Goal: Task Accomplishment & Management: Manage account settings

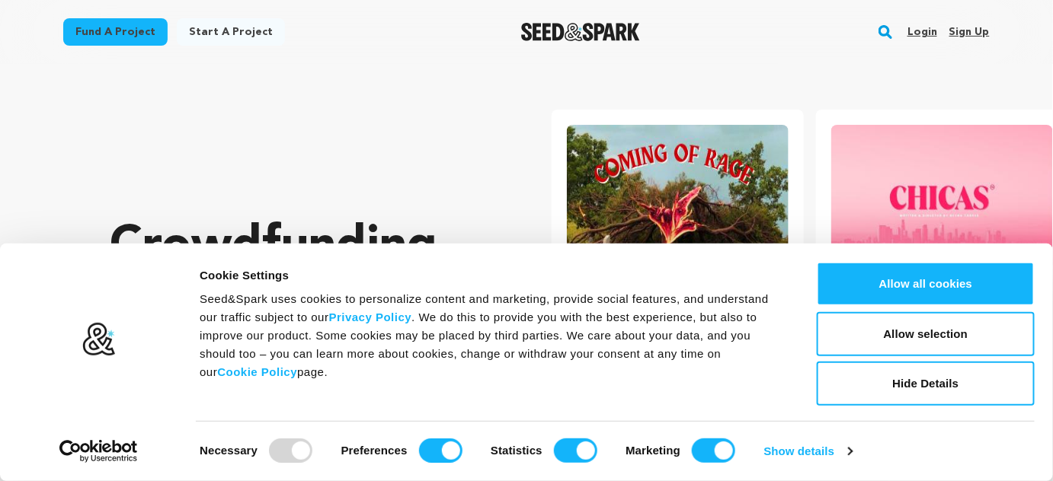
scroll to position [0, 276]
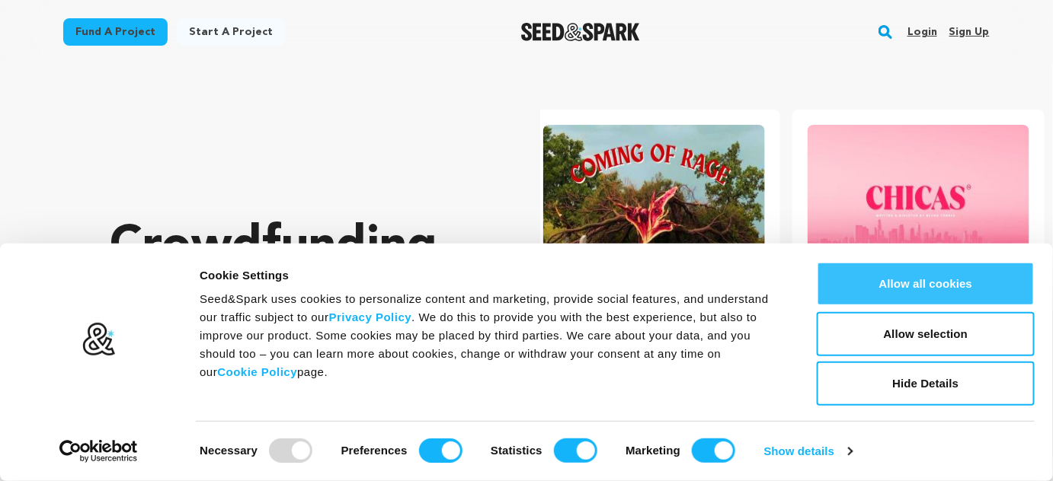
click at [899, 290] on button "Allow all cookies" at bounding box center [926, 284] width 218 height 44
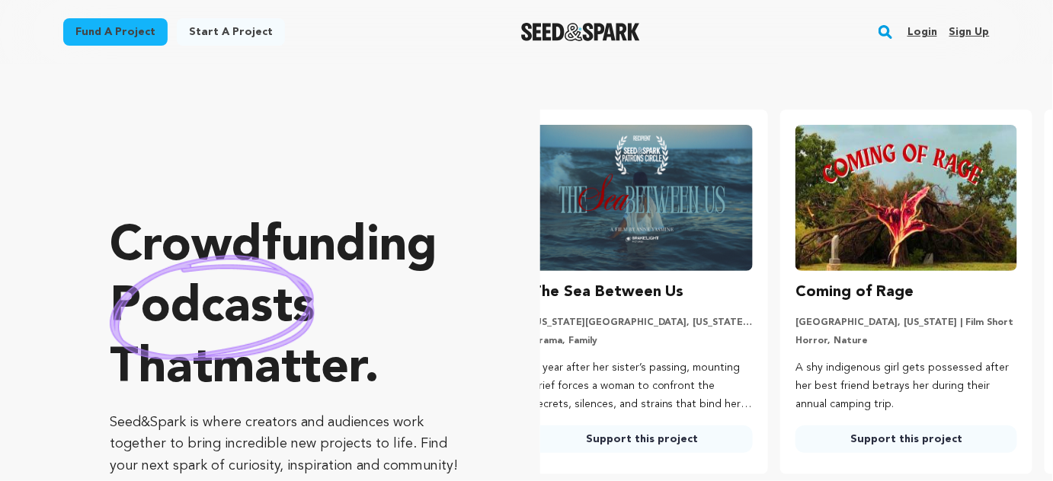
scroll to position [0, 0]
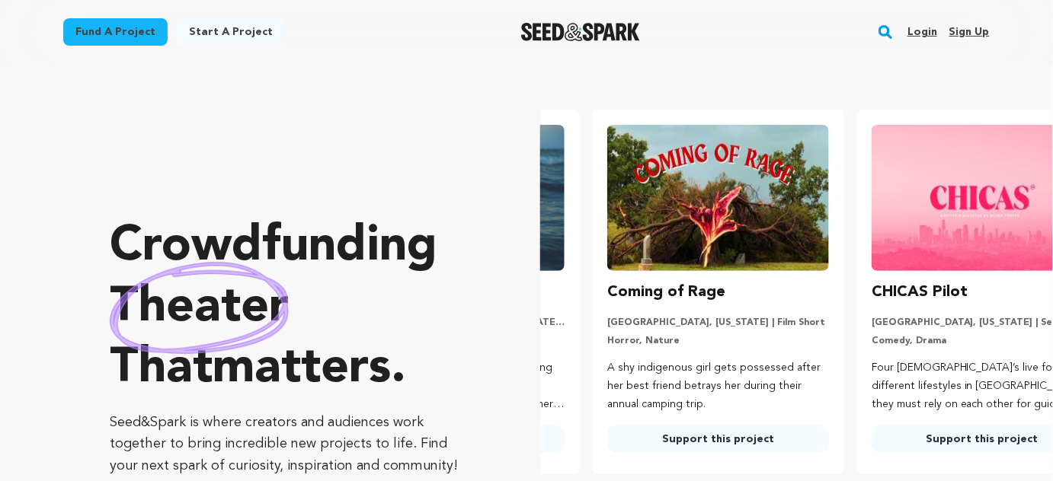
click at [926, 30] on link "Login" at bounding box center [922, 32] width 30 height 24
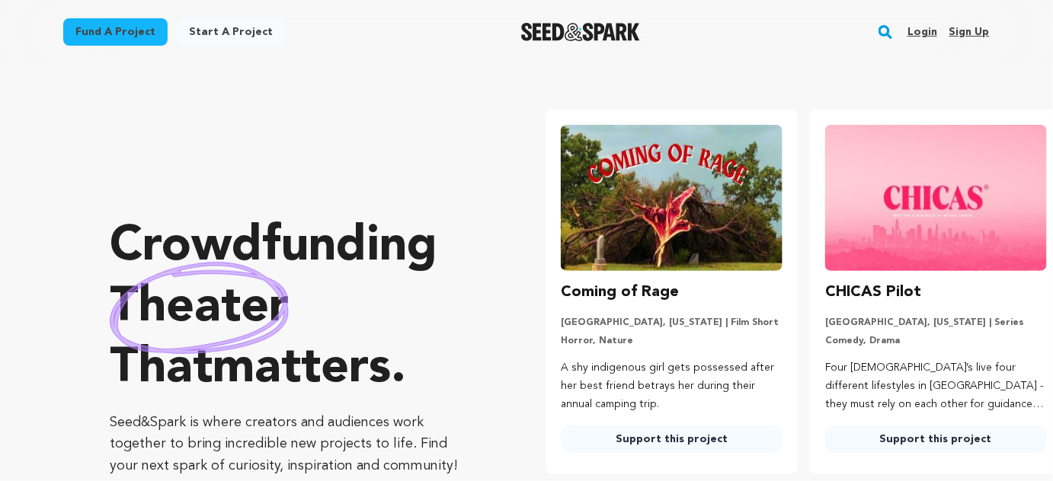
scroll to position [0, 276]
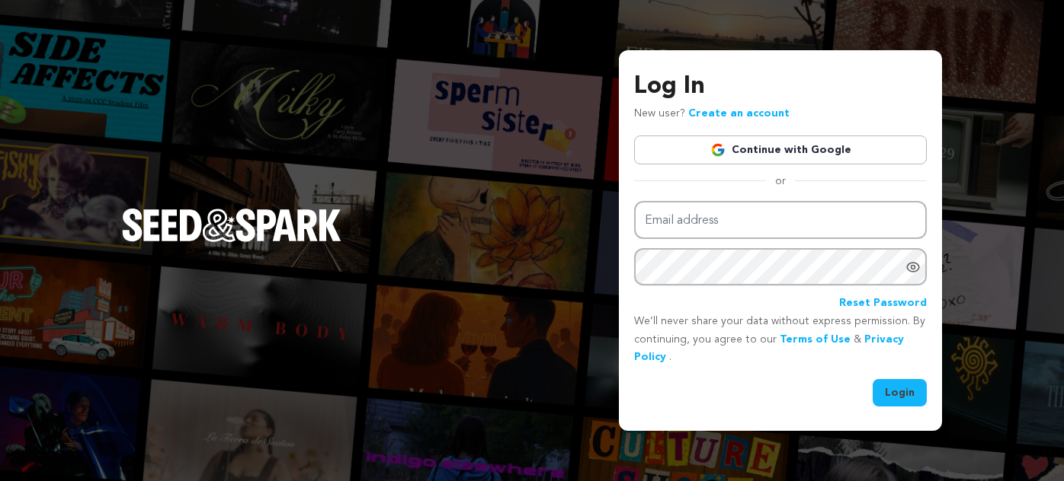
click at [715, 227] on input "Email address" at bounding box center [780, 220] width 293 height 39
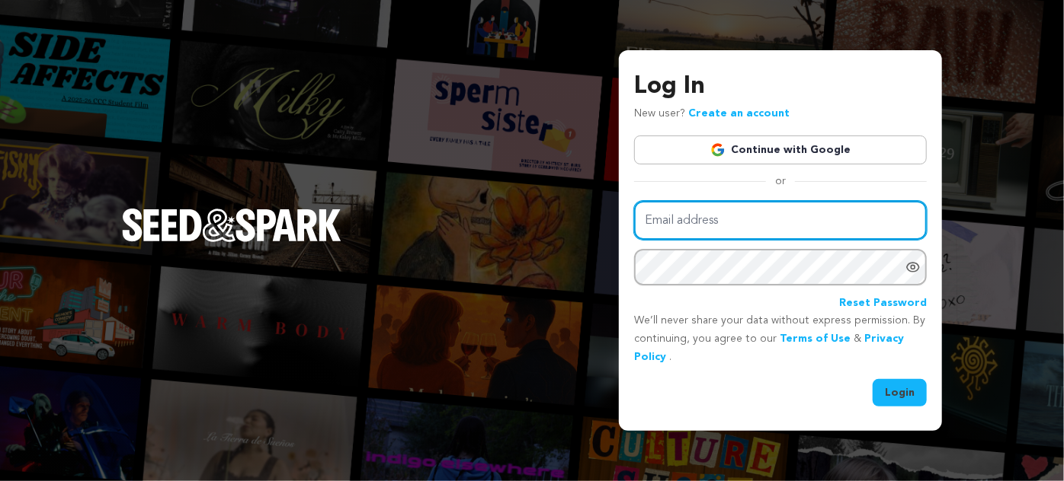
type input "sosjovo2@gmail.com"
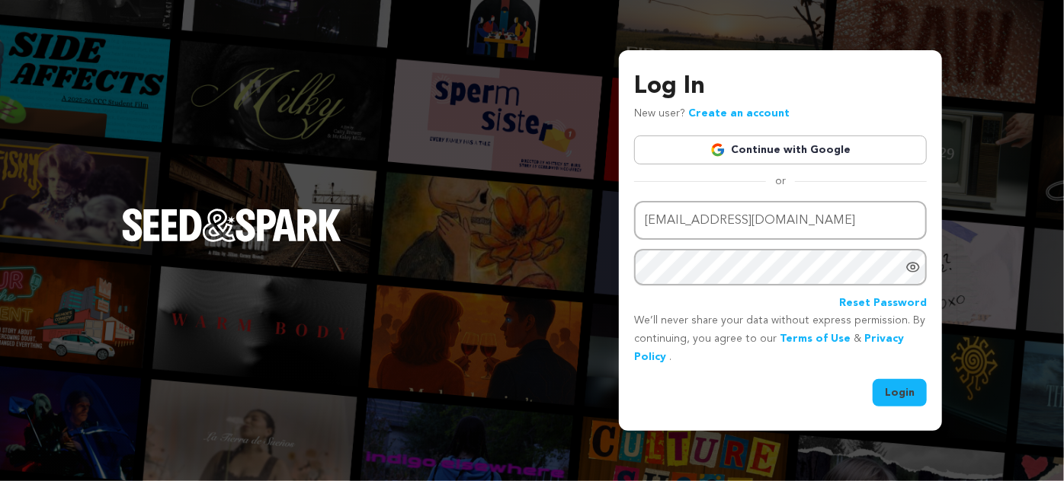
click at [906, 389] on button "Login" at bounding box center [899, 392] width 54 height 27
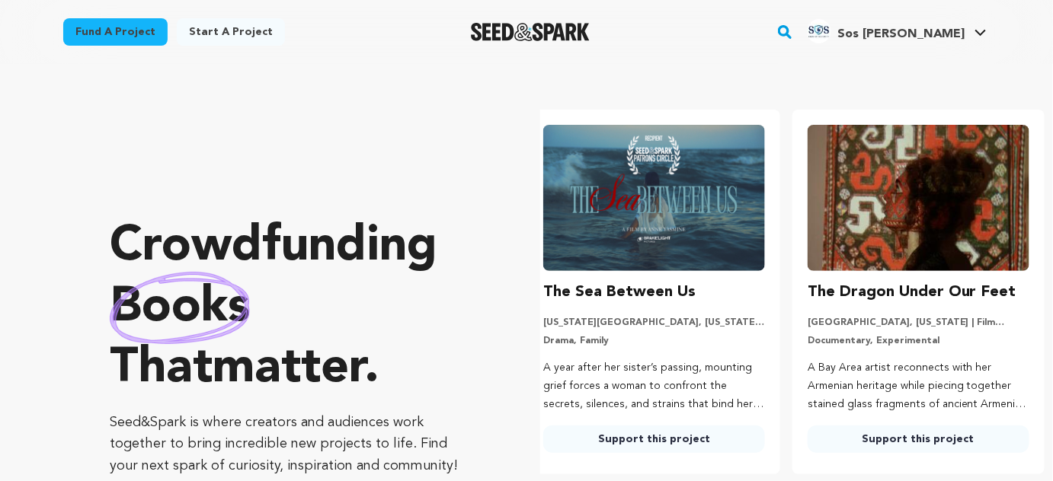
scroll to position [0, 276]
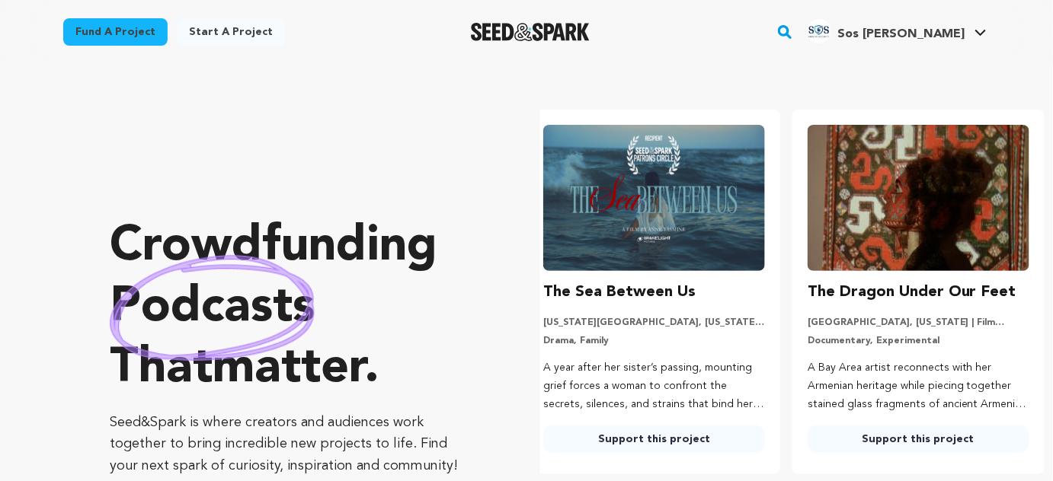
click at [831, 27] on img "Sos J.'s Profile" at bounding box center [819, 31] width 24 height 24
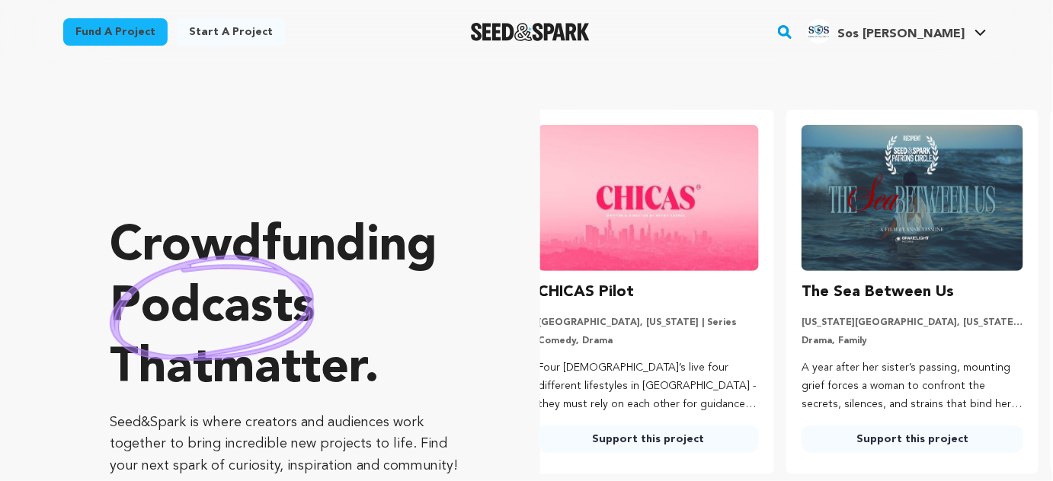
scroll to position [0, 0]
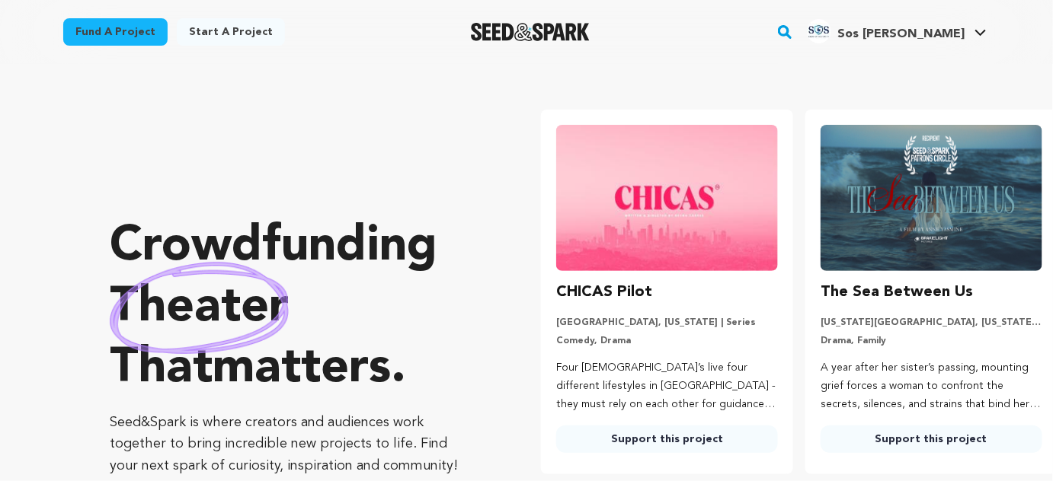
scroll to position [0, 276]
